Goal: Transaction & Acquisition: Book appointment/travel/reservation

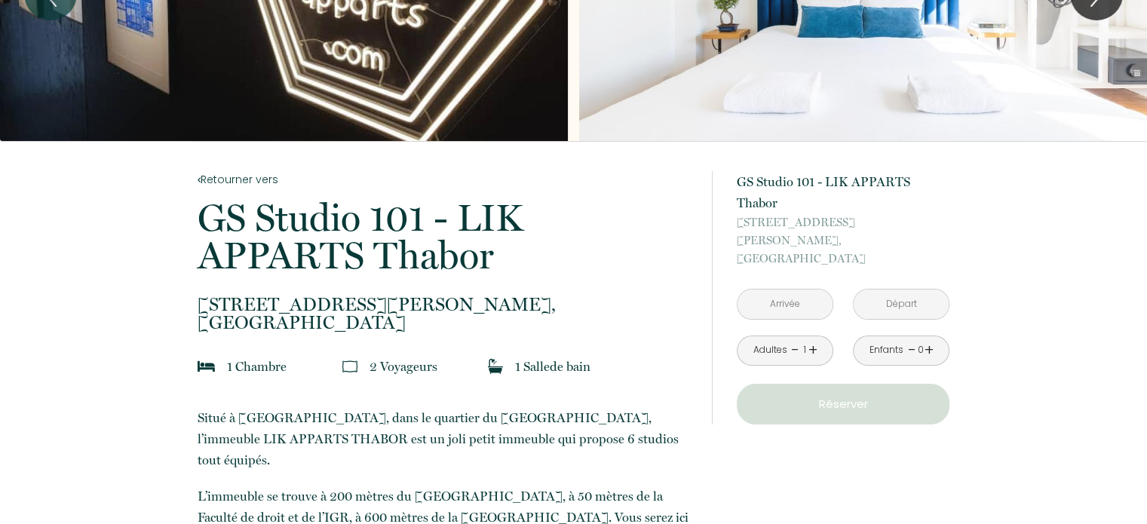
scroll to position [216, 0]
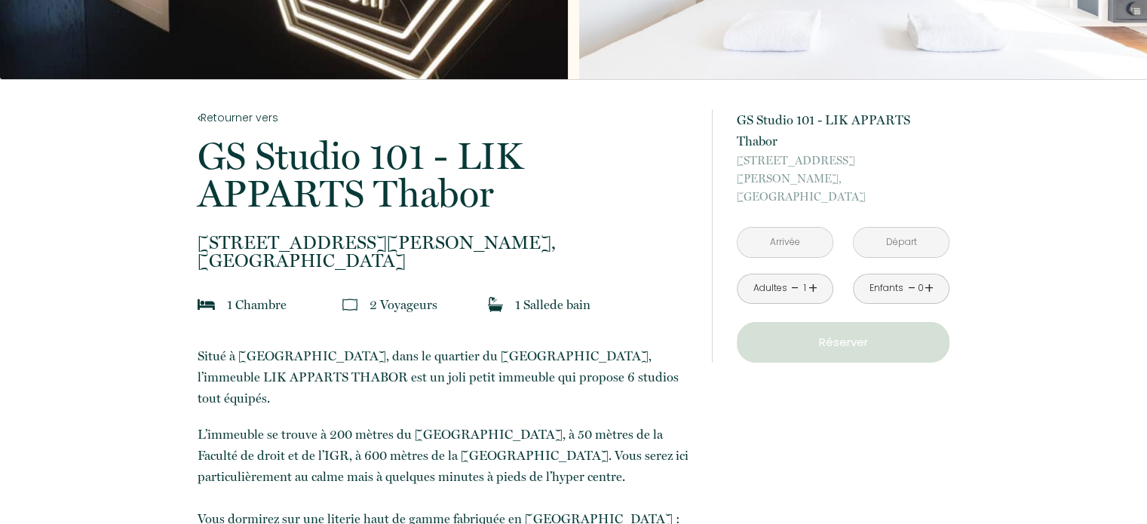
click at [203, 301] on icon at bounding box center [206, 304] width 17 height 15
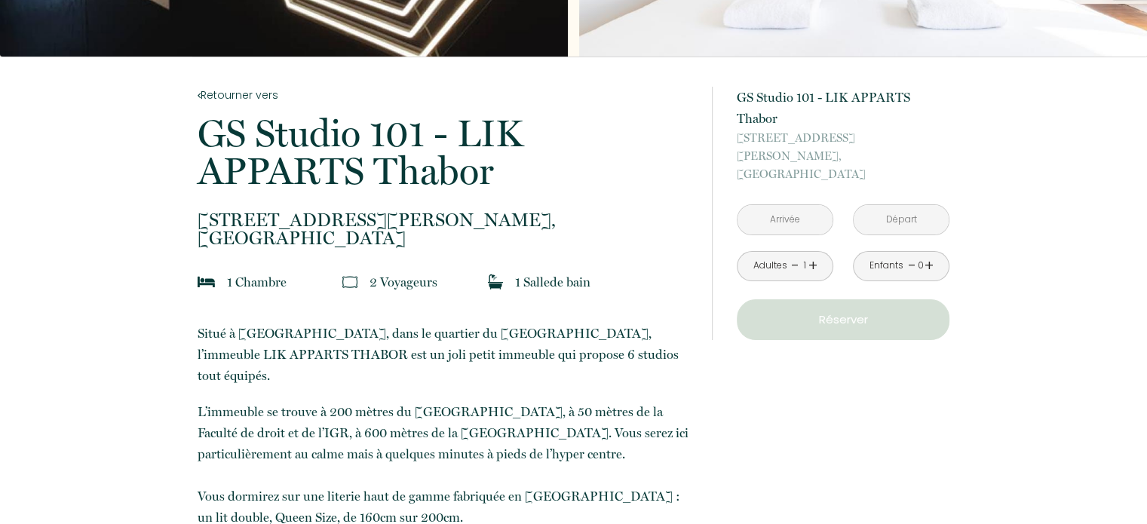
scroll to position [240, 0]
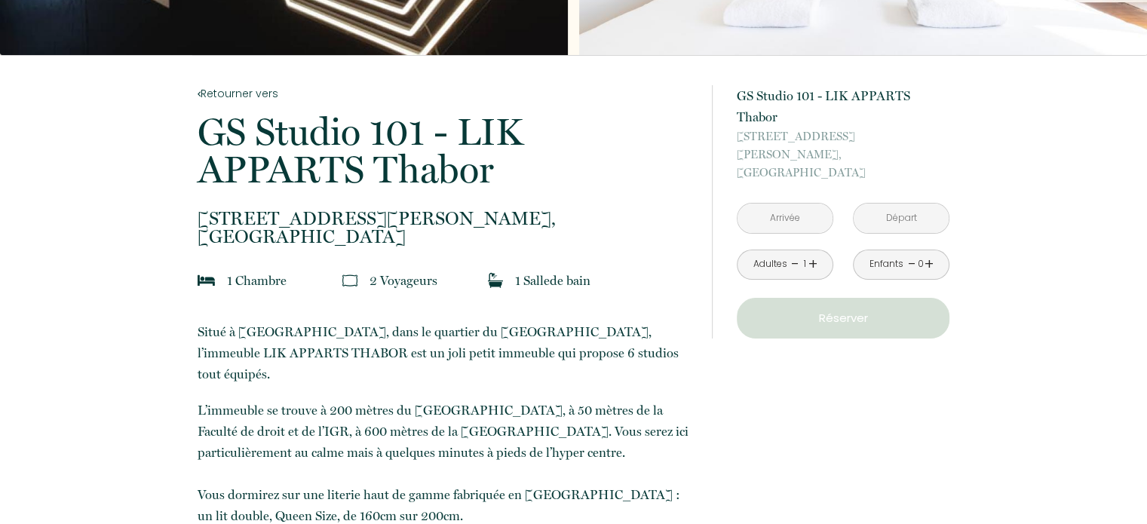
click at [796, 204] on input "text" at bounding box center [784, 218] width 95 height 29
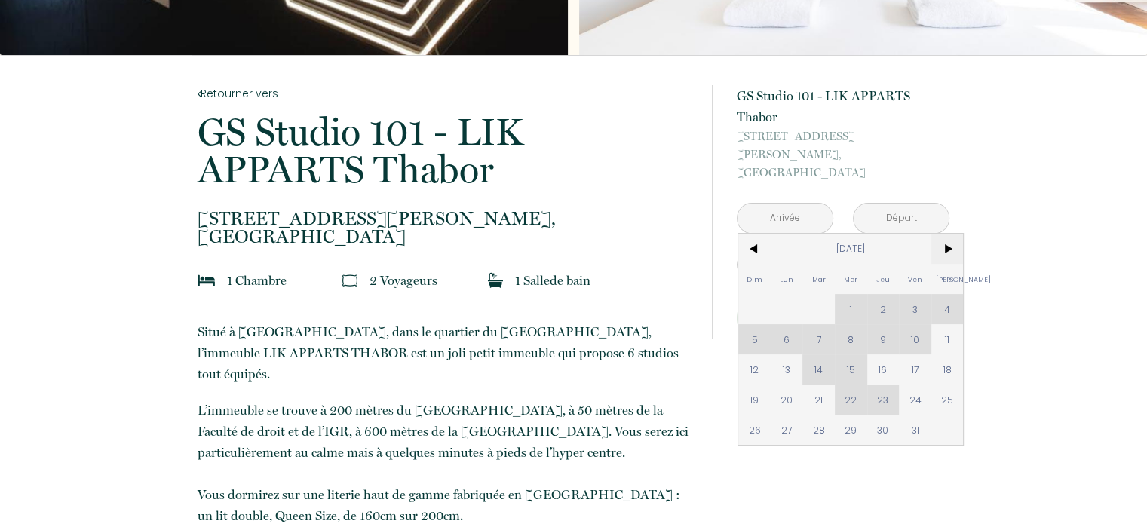
click at [952, 234] on span ">" at bounding box center [947, 249] width 32 height 30
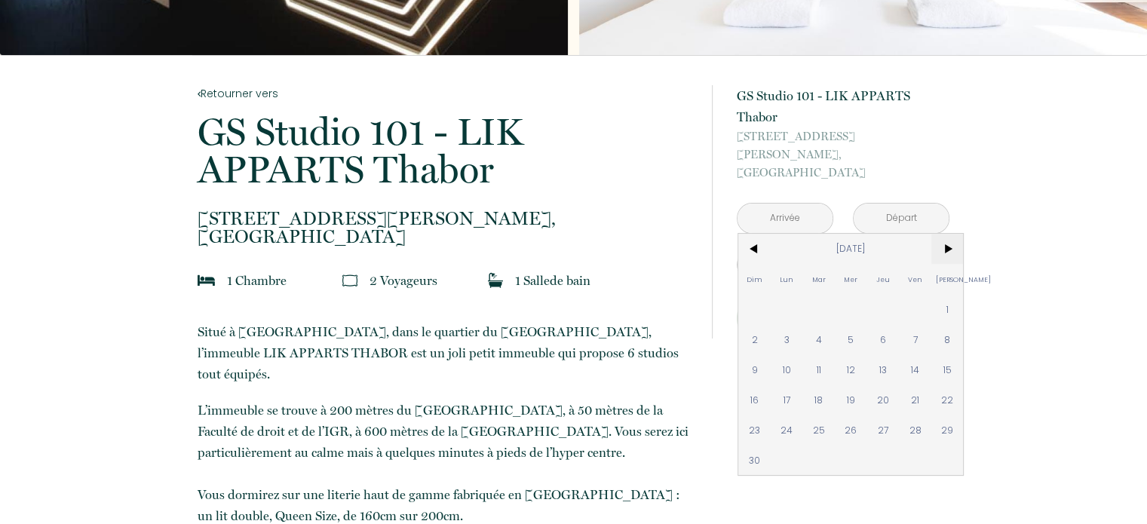
click at [951, 234] on span ">" at bounding box center [947, 249] width 32 height 30
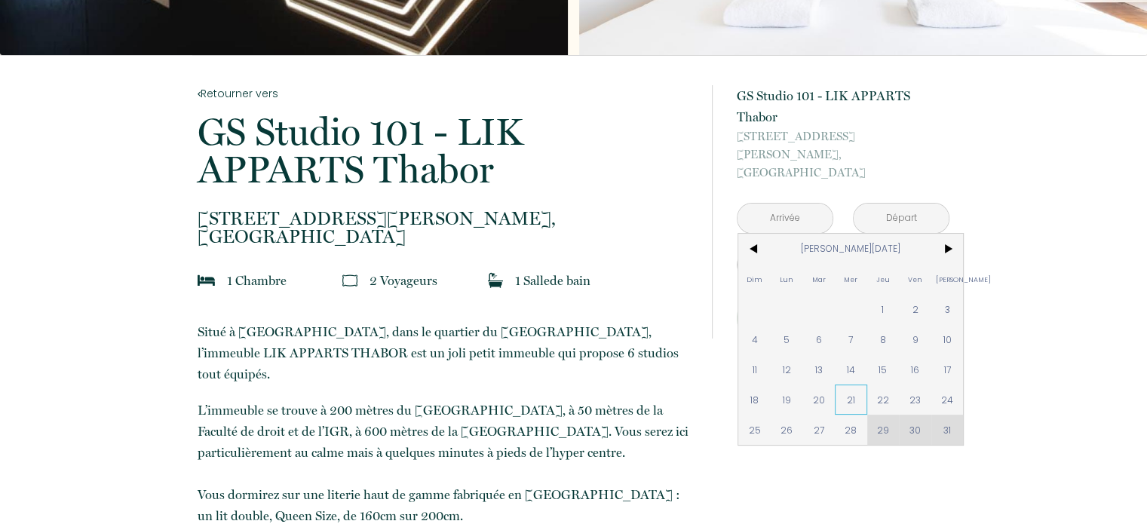
click at [853, 385] on span "21" at bounding box center [851, 400] width 32 height 30
type input "[DATE][PERSON_NAME]"
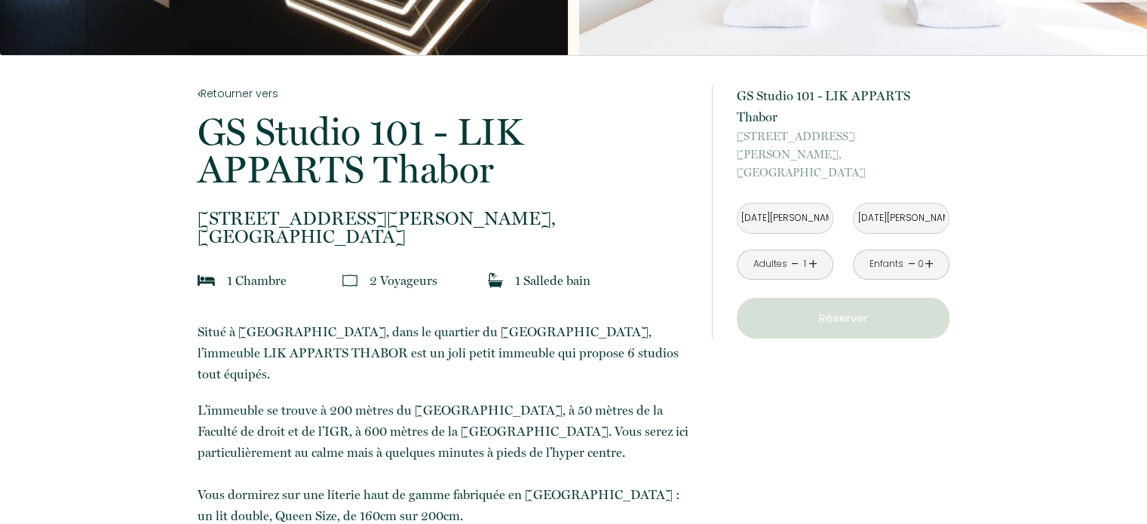
click at [896, 204] on input "[DATE][PERSON_NAME]" at bounding box center [901, 218] width 95 height 29
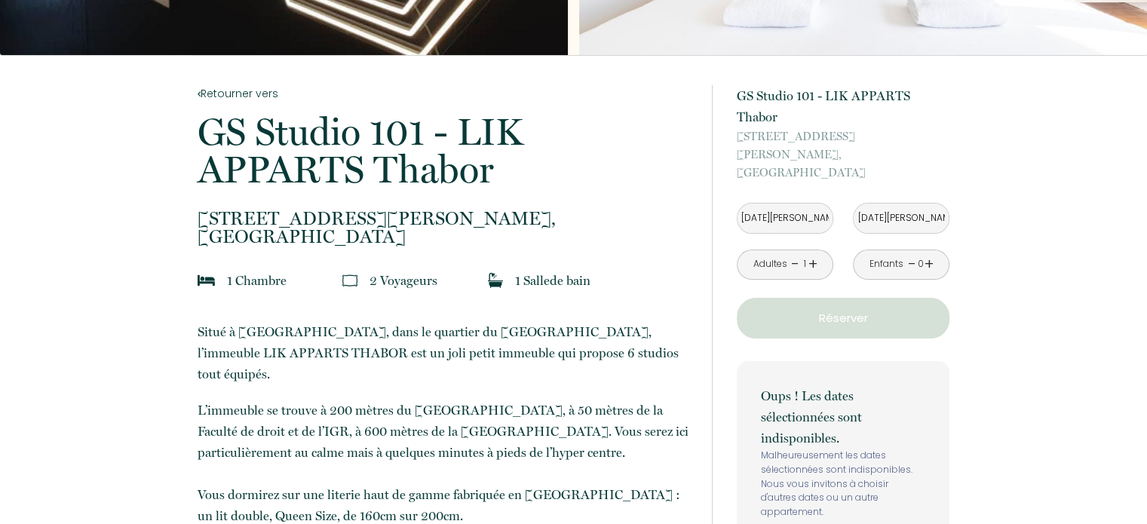
click at [883, 204] on input "[DATE][PERSON_NAME]" at bounding box center [901, 218] width 95 height 29
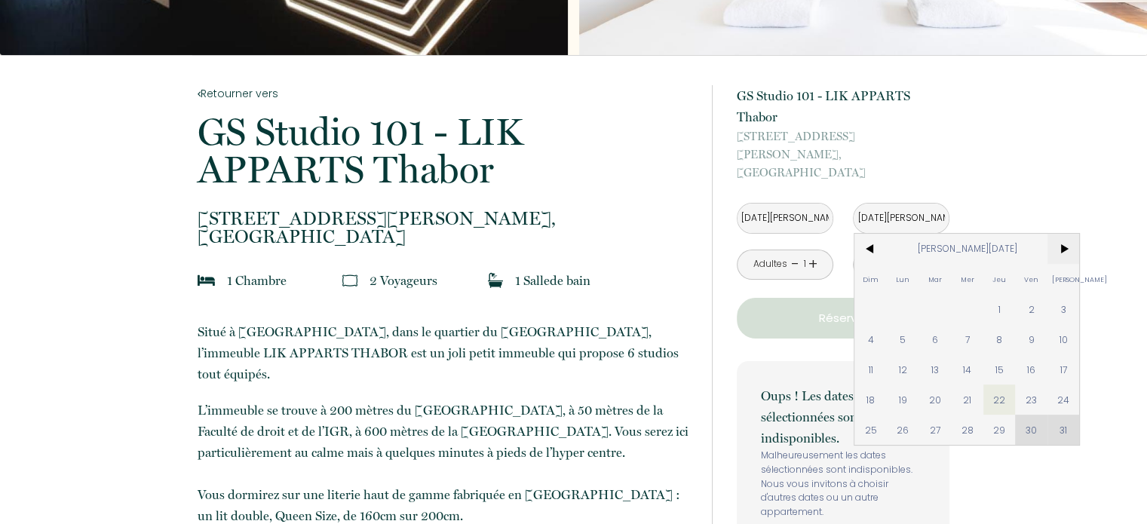
click at [1072, 234] on span ">" at bounding box center [1063, 249] width 32 height 30
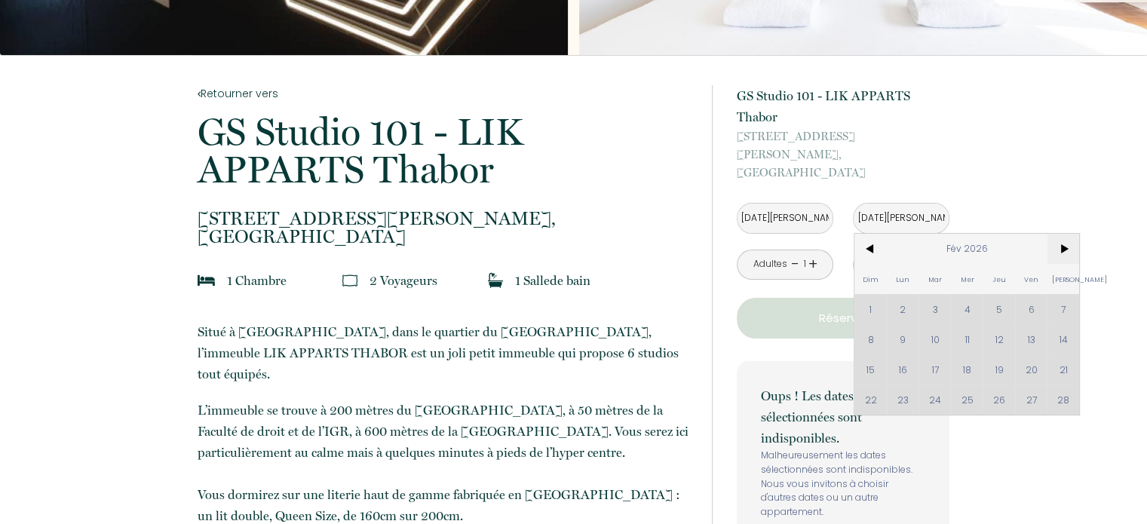
click at [1072, 234] on span ">" at bounding box center [1063, 249] width 32 height 30
click at [1066, 234] on span ">" at bounding box center [1063, 249] width 32 height 30
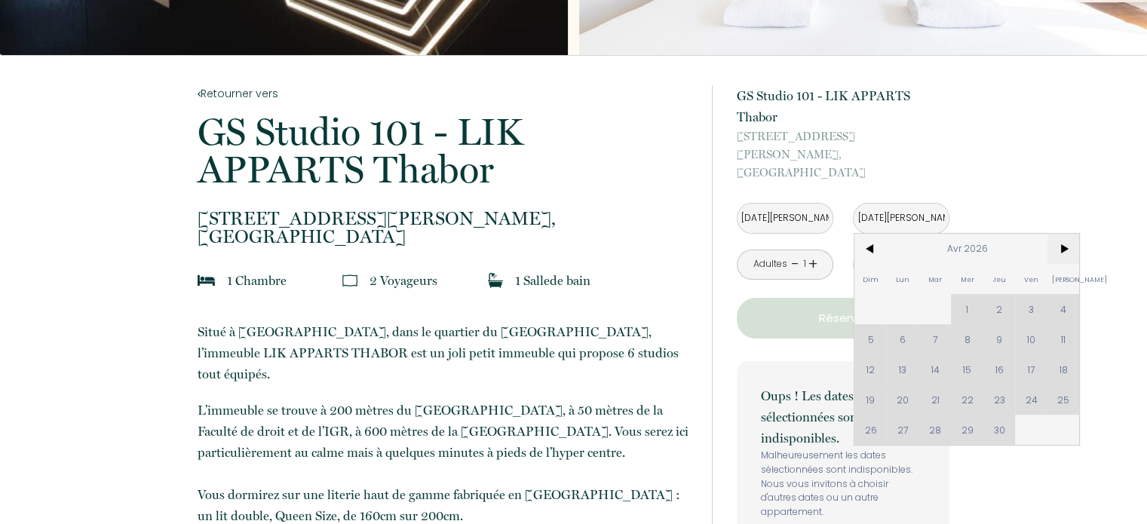
click at [1065, 234] on span ">" at bounding box center [1063, 249] width 32 height 30
click at [952, 373] on div "Dim Lun Mar Mer Jeu Ven Sam 1 2 3 4 5 6 7 8 9 10 11 12 13 14 15 16 17 18 19 20 …" at bounding box center [966, 354] width 225 height 241
click at [946, 372] on div "Dim Lun Mar Mer Jeu Ven Sam 1 2 3 4 5 6 7 8 9 10 11 12 13 14 15 16 17 18 19 20 …" at bounding box center [966, 354] width 225 height 241
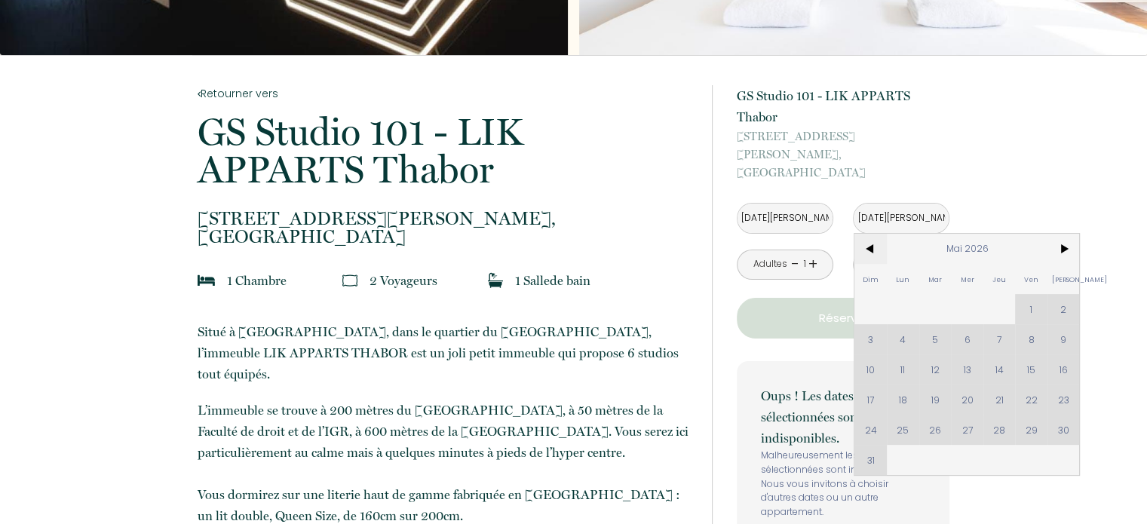
click at [871, 234] on span "<" at bounding box center [870, 249] width 32 height 30
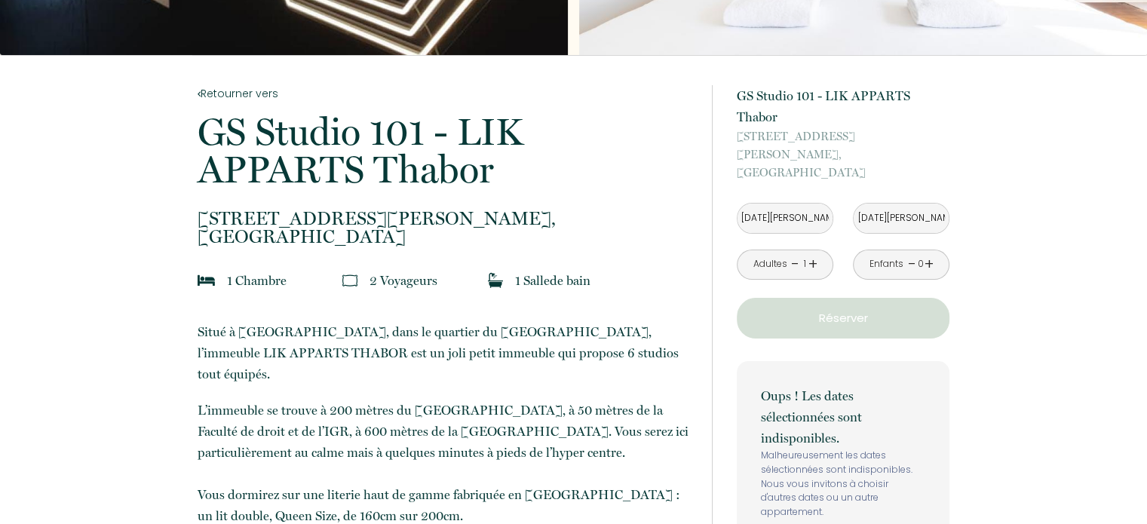
click at [829, 309] on p "Réserver" at bounding box center [843, 318] width 202 height 18
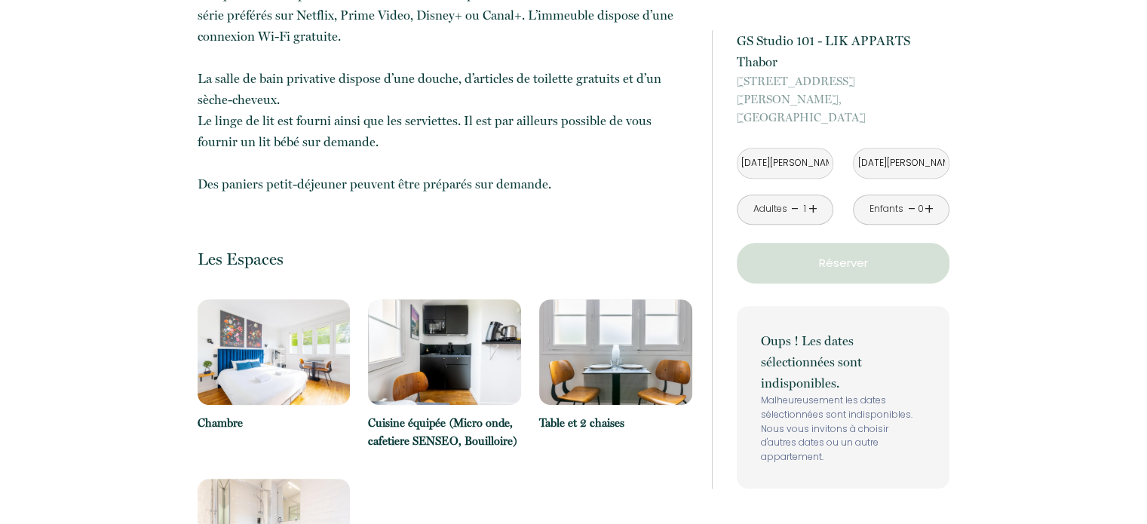
scroll to position [905, 0]
